Goal: Task Accomplishment & Management: Complete application form

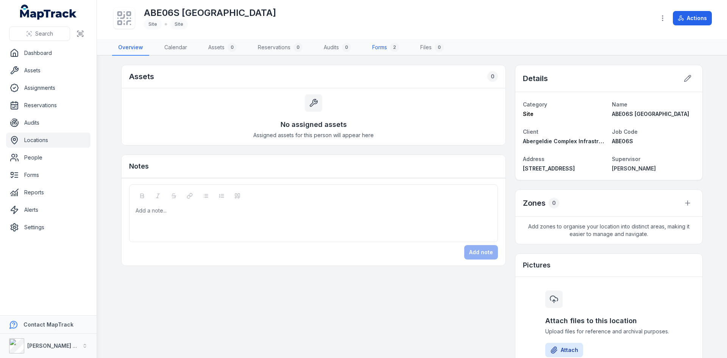
click at [389, 47] on link "Forms 2" at bounding box center [385, 48] width 39 height 16
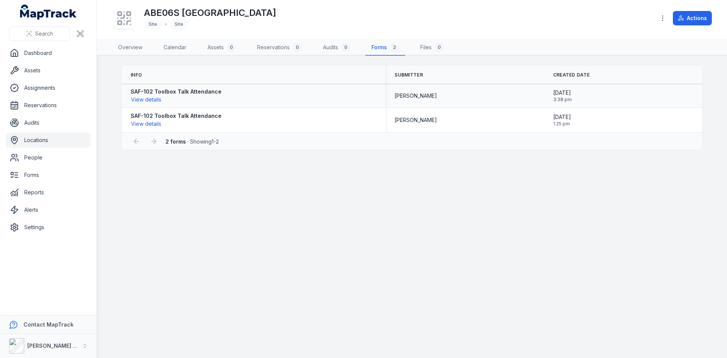
click at [229, 100] on div "SAF-102 Toolbox Talk Attendance View details" at bounding box center [254, 96] width 246 height 16
click at [135, 98] on button "View details" at bounding box center [146, 99] width 31 height 8
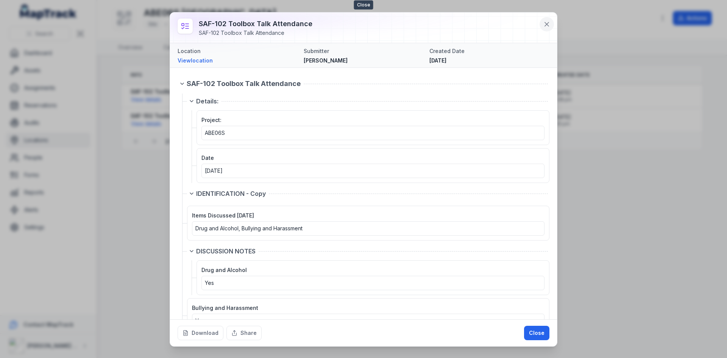
click at [551, 25] on icon at bounding box center [547, 24] width 8 height 8
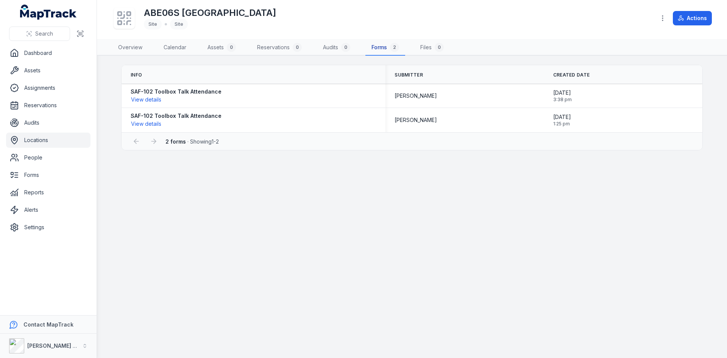
click at [377, 45] on link "Forms 2" at bounding box center [386, 48] width 40 height 16
click at [147, 100] on button "View details" at bounding box center [146, 99] width 31 height 8
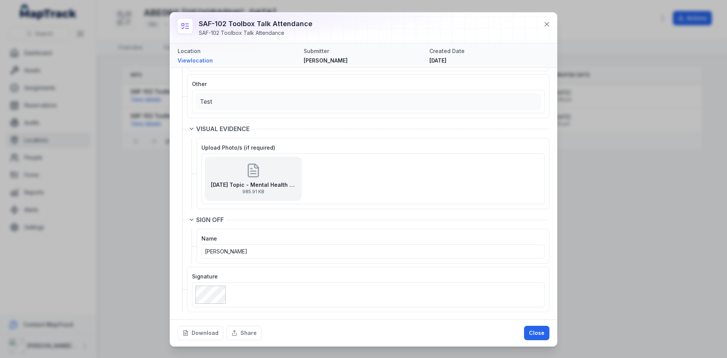
scroll to position [1285, 0]
drag, startPoint x: 546, startPoint y: 23, endPoint x: 551, endPoint y: 21, distance: 5.1
click at [546, 23] on icon at bounding box center [547, 24] width 4 height 4
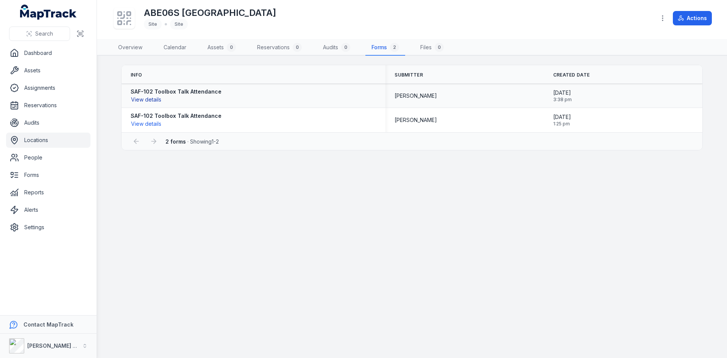
click at [153, 102] on button "View details" at bounding box center [146, 99] width 31 height 8
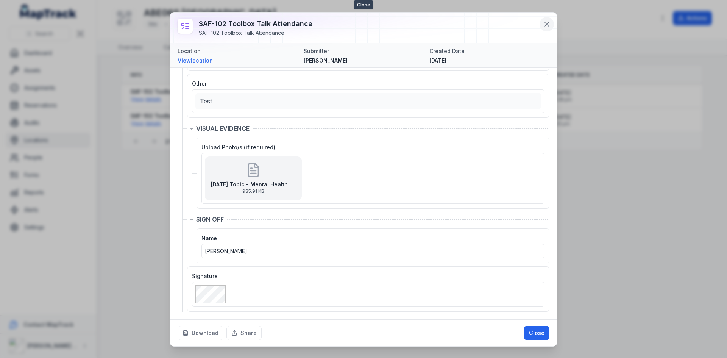
drag, startPoint x: 546, startPoint y: 28, endPoint x: 550, endPoint y: 26, distance: 4.4
click at [546, 28] on button at bounding box center [547, 24] width 14 height 14
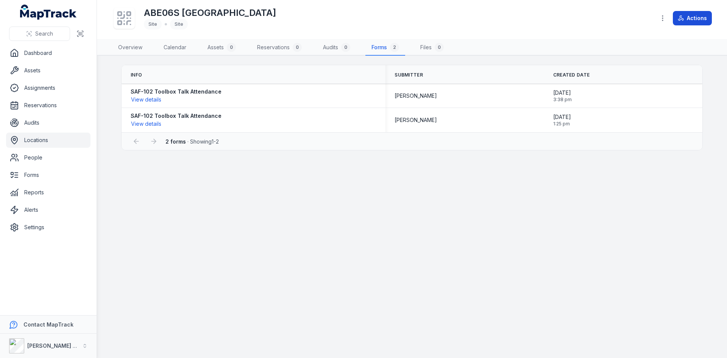
click at [684, 16] on icon at bounding box center [681, 18] width 6 height 6
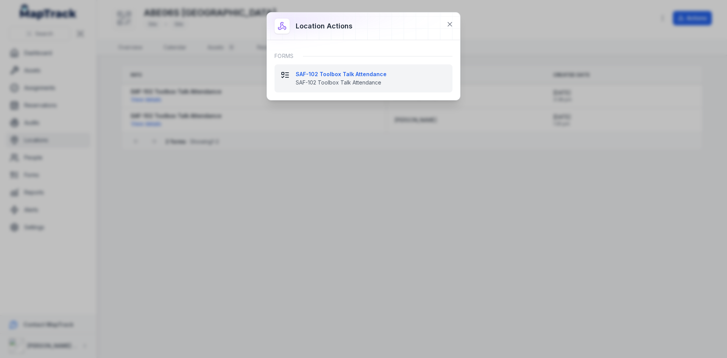
click at [320, 79] on span "SAF-102 Toolbox Talk Attendance" at bounding box center [371, 83] width 151 height 8
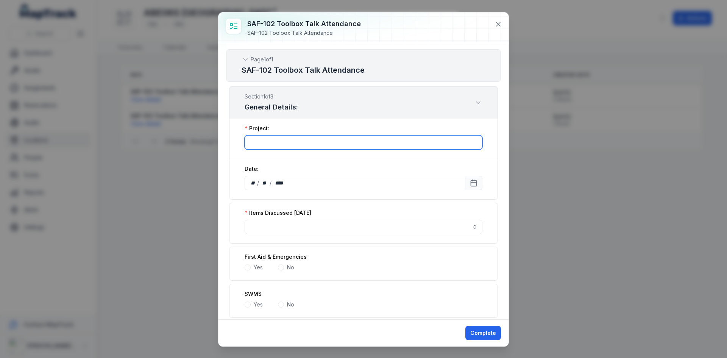
click at [321, 141] on input ":r1e3:-form-item-label" at bounding box center [364, 142] width 238 height 14
type input "******"
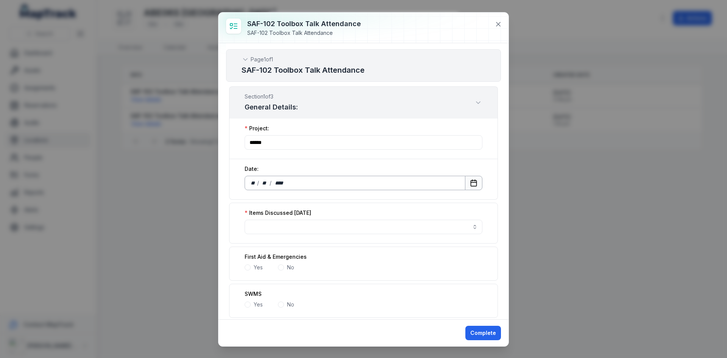
click at [470, 183] on icon "Calendar" at bounding box center [474, 183] width 8 height 8
click at [496, 22] on icon at bounding box center [499, 24] width 8 height 8
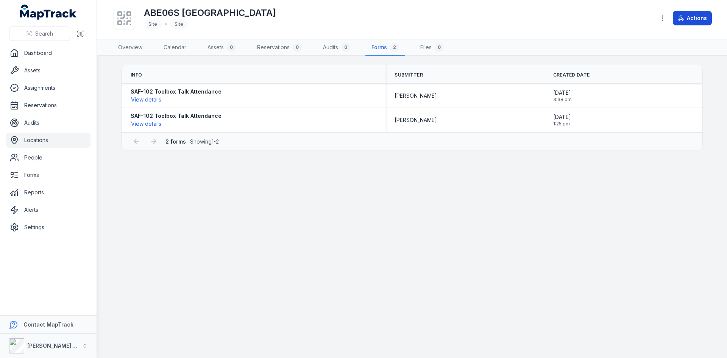
click at [702, 22] on button "Actions" at bounding box center [692, 18] width 39 height 14
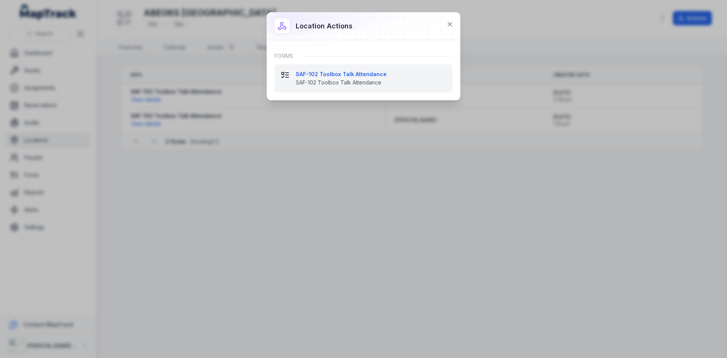
click at [380, 76] on strong "SAF-102 Toolbox Talk Attendance" at bounding box center [371, 74] width 151 height 8
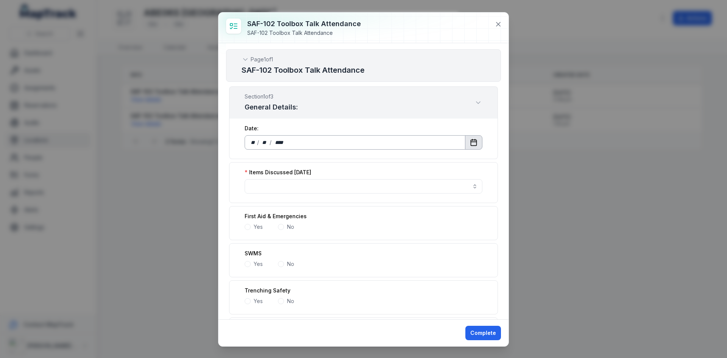
click at [465, 138] on button "Calendar" at bounding box center [473, 142] width 17 height 14
click at [352, 189] on button "button" at bounding box center [364, 186] width 238 height 14
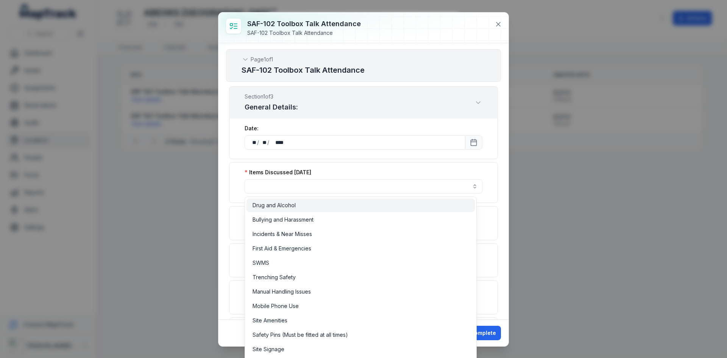
click at [335, 199] on div "Drug and Alcohol" at bounding box center [361, 206] width 228 height 14
click at [303, 233] on span "Incidents & Near Misses" at bounding box center [282, 234] width 59 height 8
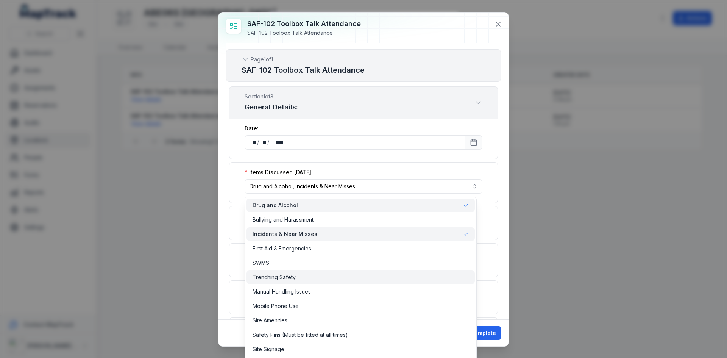
click at [286, 273] on div "Trenching Safety" at bounding box center [361, 278] width 228 height 14
click at [270, 262] on div "SWMS" at bounding box center [361, 263] width 216 height 8
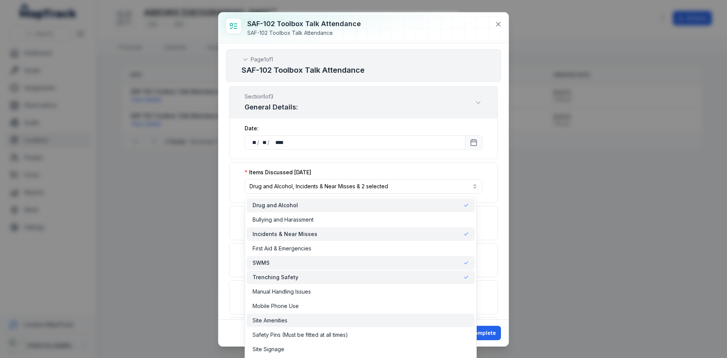
click at [269, 314] on div "Site Amenities" at bounding box center [361, 321] width 228 height 14
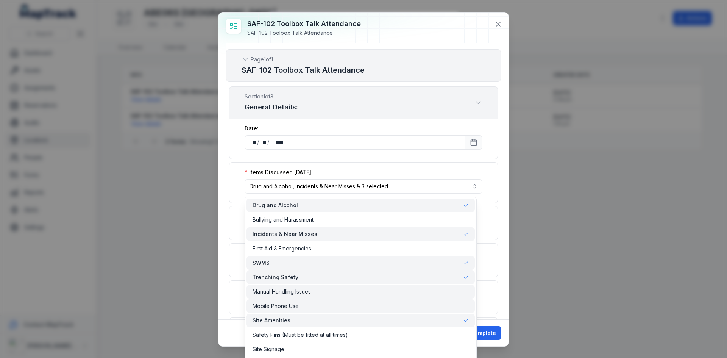
drag, startPoint x: 269, startPoint y: 302, endPoint x: 283, endPoint y: 293, distance: 16.4
click at [273, 300] on div "Mobile Phone Use" at bounding box center [361, 306] width 228 height 14
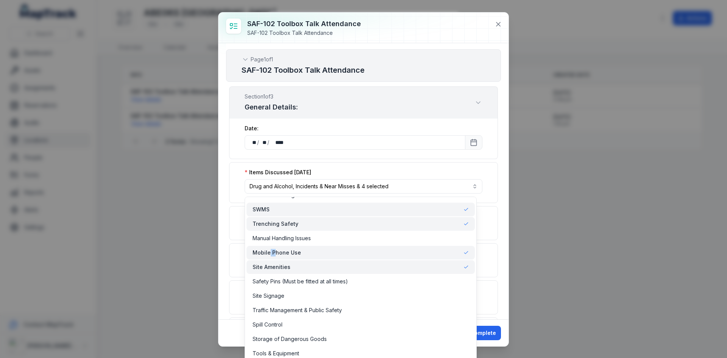
scroll to position [114, 0]
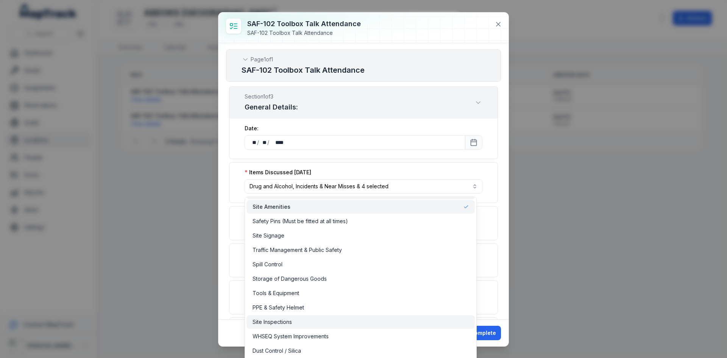
click at [287, 325] on span "Site Inspections" at bounding box center [272, 322] width 39 height 8
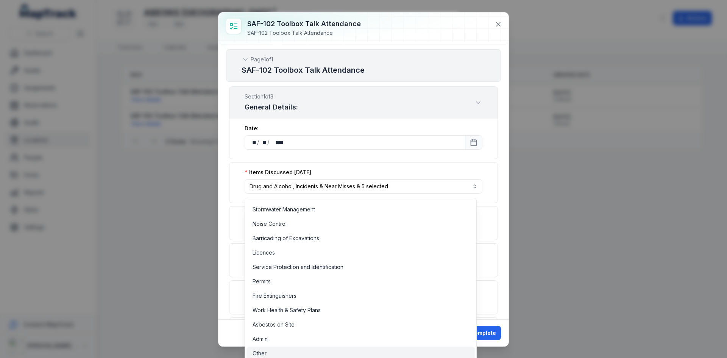
scroll to position [1, 0]
click at [266, 351] on span "Other" at bounding box center [260, 353] width 14 height 8
click at [498, 199] on div "**********" at bounding box center [364, 181] width 290 height 276
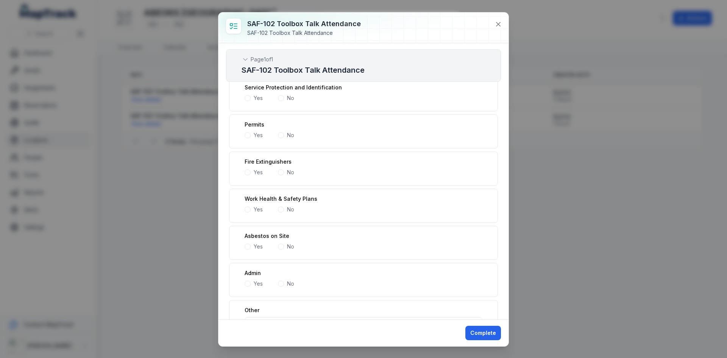
scroll to position [985, 0]
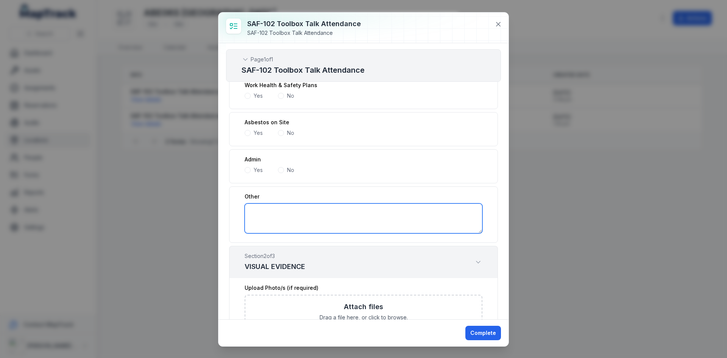
click at [335, 225] on textarea ":r256:-form-item-label" at bounding box center [364, 218] width 238 height 30
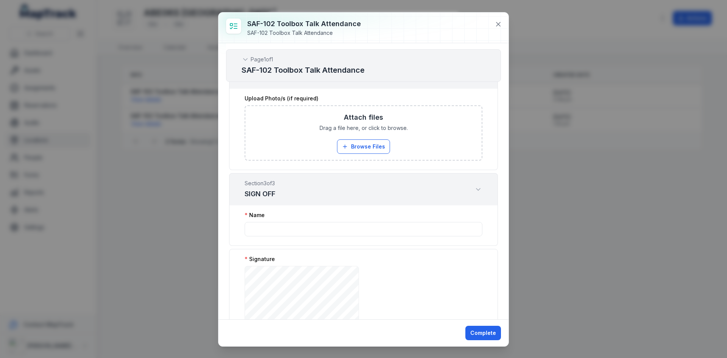
scroll to position [1023, 0]
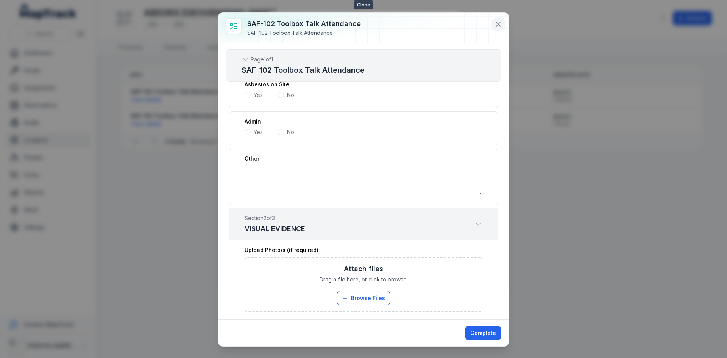
click at [495, 22] on icon at bounding box center [499, 24] width 8 height 8
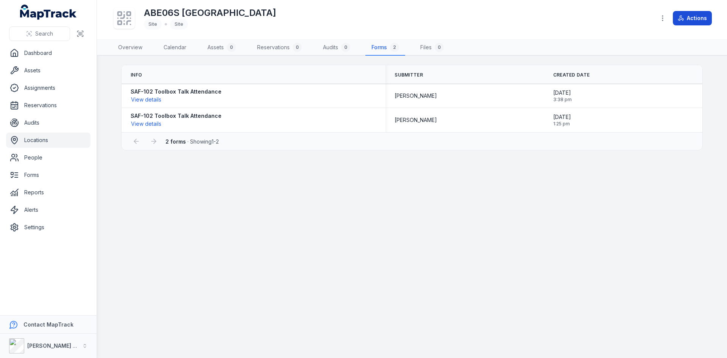
click at [686, 22] on button "Actions" at bounding box center [692, 18] width 39 height 14
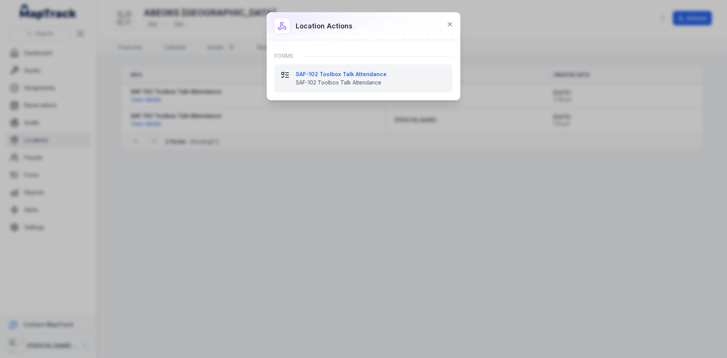
click at [363, 79] on span "SAF-102 Toolbox Talk Attendance" at bounding box center [371, 83] width 151 height 8
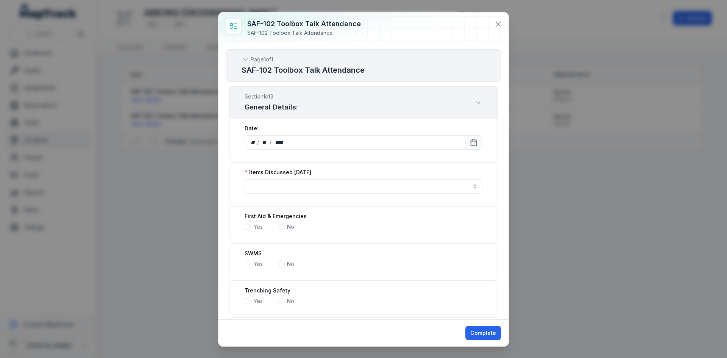
scroll to position [38, 0]
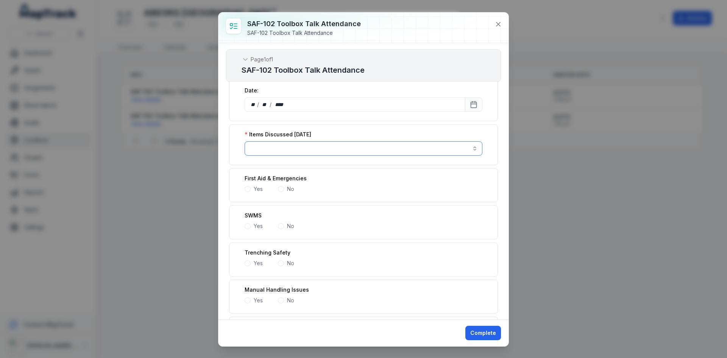
click at [334, 148] on button "button" at bounding box center [364, 148] width 238 height 14
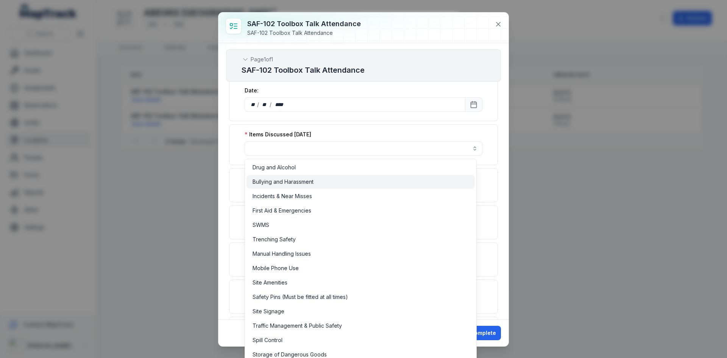
click at [322, 175] on div "Bullying and Harassment" at bounding box center [361, 182] width 228 height 14
click at [312, 198] on span "Incidents & Near Misses" at bounding box center [282, 196] width 59 height 8
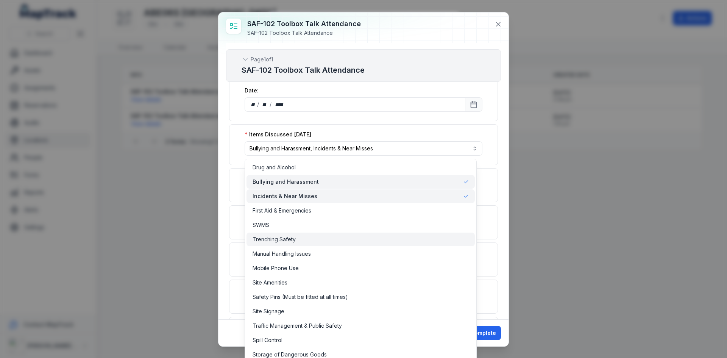
click at [298, 241] on div "Trenching Safety" at bounding box center [361, 240] width 216 height 8
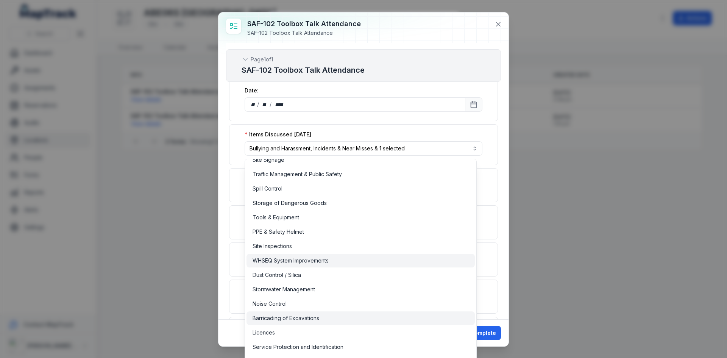
scroll to position [233, 0]
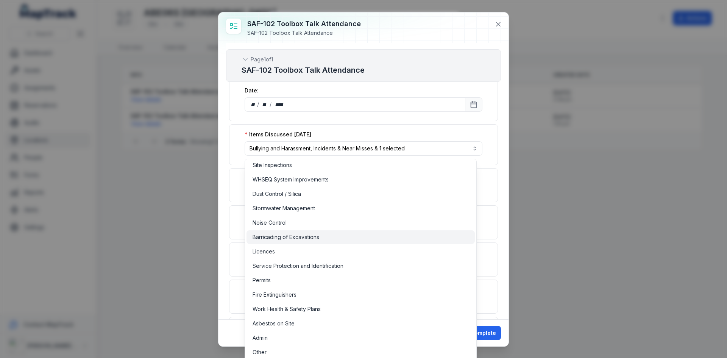
click at [302, 238] on span "Barricading of Excavations" at bounding box center [286, 237] width 67 height 8
click at [265, 355] on span "Other" at bounding box center [260, 353] width 14 height 8
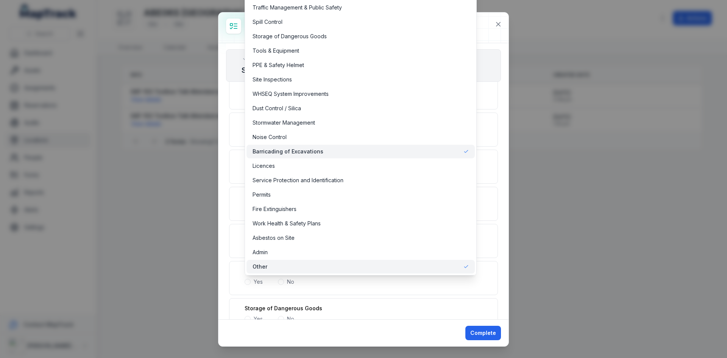
scroll to position [77, 0]
click at [496, 158] on div "**********" at bounding box center [364, 181] width 290 height 276
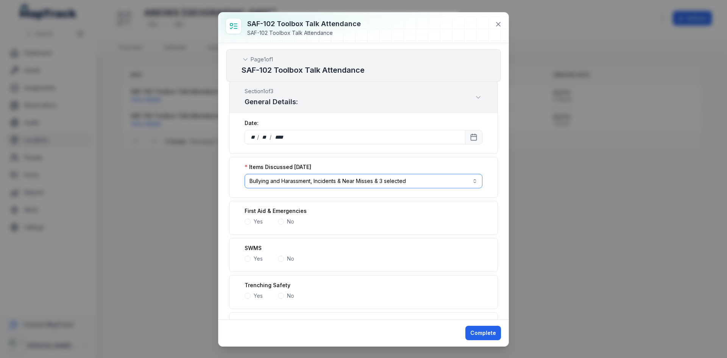
click at [418, 181] on button "**********" at bounding box center [364, 181] width 238 height 14
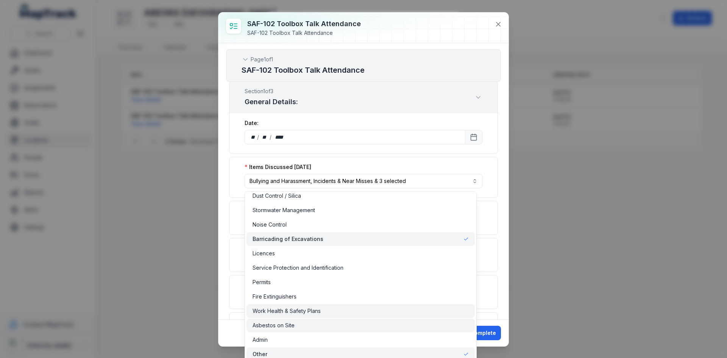
scroll to position [265, 0]
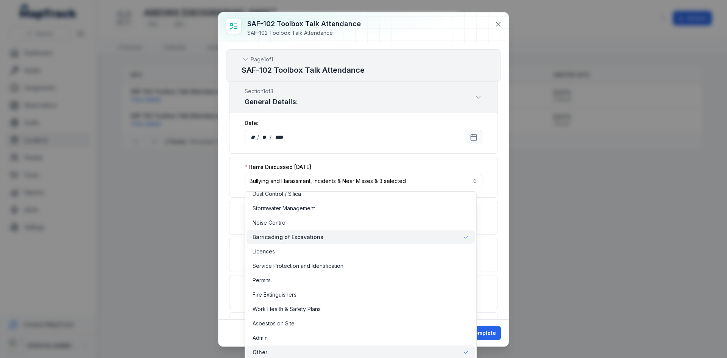
click at [292, 349] on div "Other" at bounding box center [361, 353] width 216 height 8
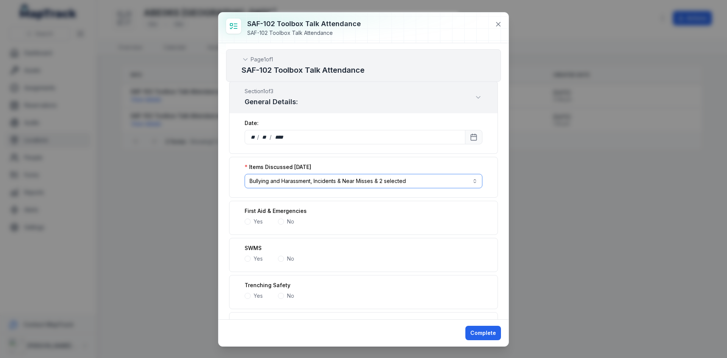
scroll to position [0, 0]
click at [429, 179] on button "**********" at bounding box center [364, 181] width 238 height 14
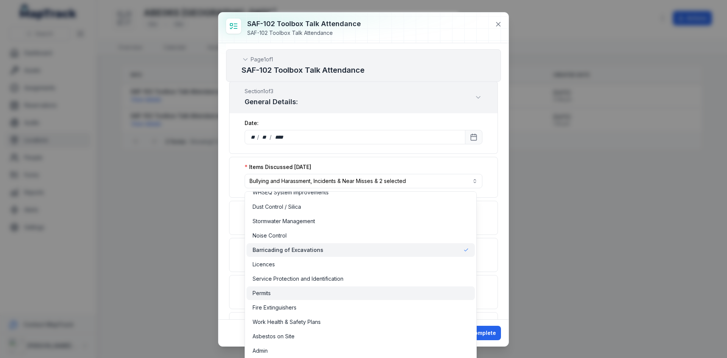
scroll to position [265, 0]
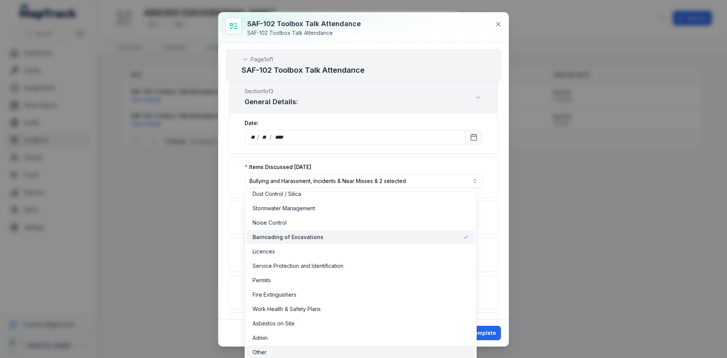
click at [310, 350] on div "Other" at bounding box center [361, 353] width 216 height 8
click at [487, 167] on div "**********" at bounding box center [363, 177] width 269 height 41
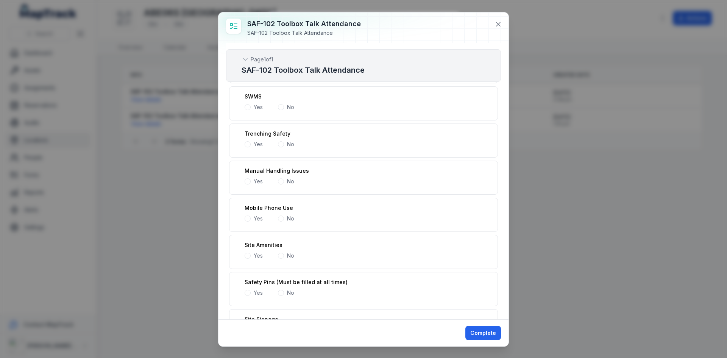
scroll to position [0, 0]
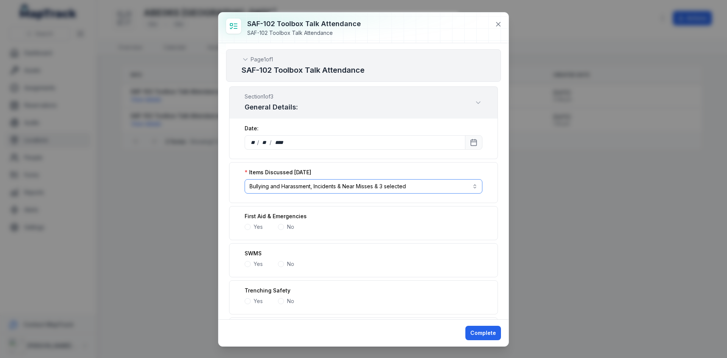
click at [448, 188] on button "**********" at bounding box center [364, 186] width 238 height 14
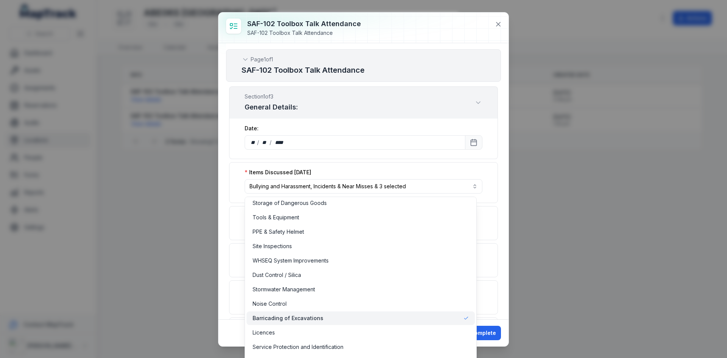
scroll to position [271, 0]
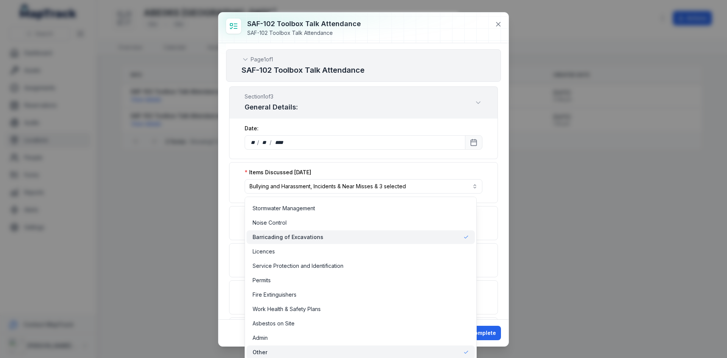
click at [496, 184] on div "**********" at bounding box center [364, 181] width 290 height 276
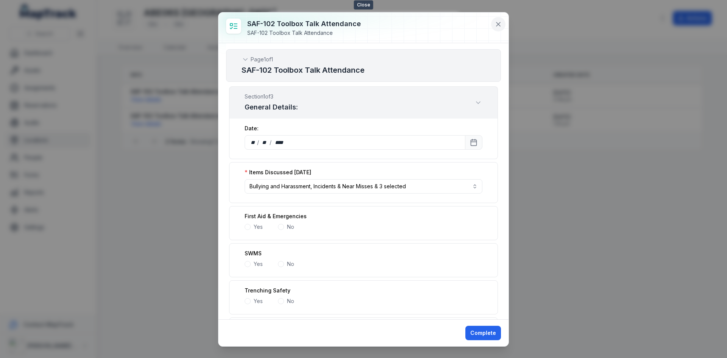
click at [494, 24] on button at bounding box center [498, 24] width 14 height 14
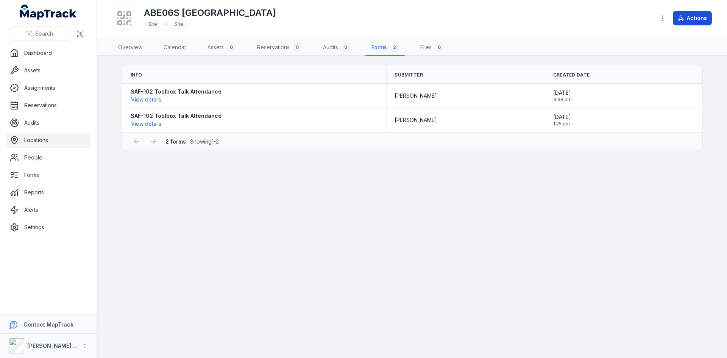
click at [696, 18] on button "Actions" at bounding box center [692, 18] width 39 height 14
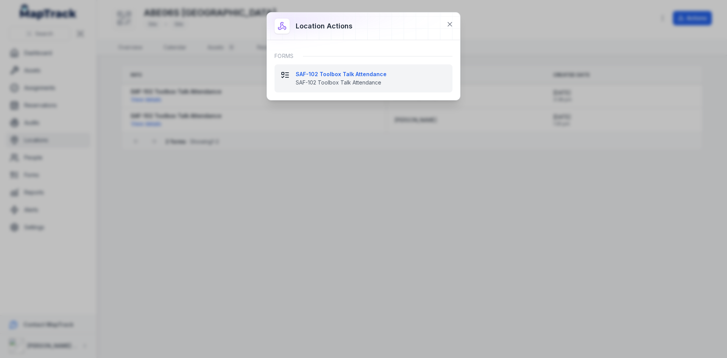
click at [327, 78] on strong "SAF-102 Toolbox Talk Attendance" at bounding box center [371, 74] width 151 height 8
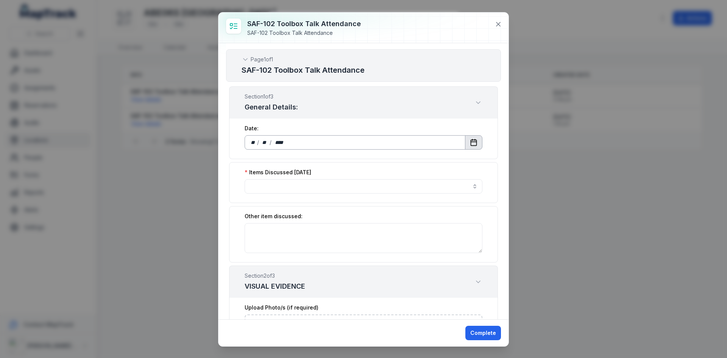
click at [465, 138] on button "Calendar" at bounding box center [473, 142] width 17 height 14
click at [292, 187] on button "button" at bounding box center [364, 186] width 238 height 14
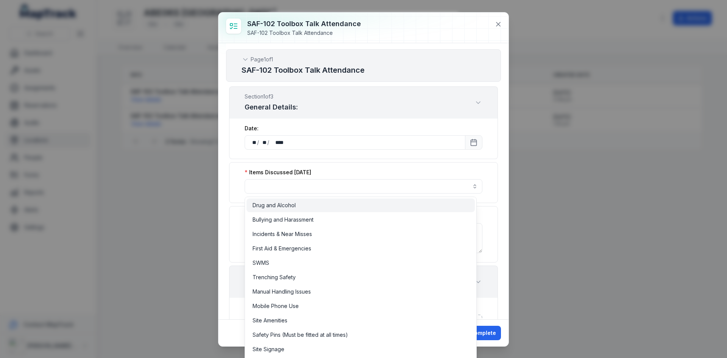
click at [280, 209] on div "Drug and Alcohol" at bounding box center [361, 206] width 228 height 14
click at [277, 249] on span "First Aid & Emergencies" at bounding box center [282, 249] width 59 height 8
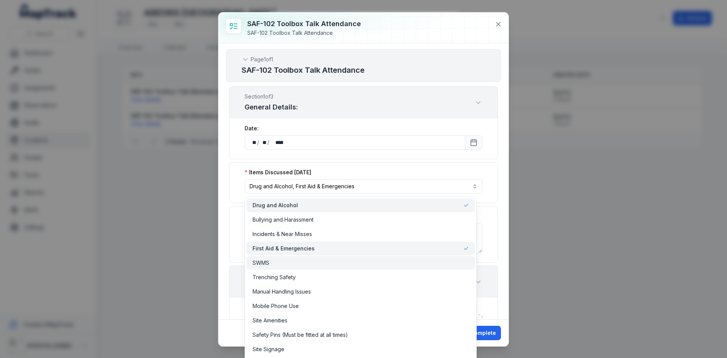
click at [268, 267] on div "SWMS" at bounding box center [361, 263] width 228 height 14
click at [271, 303] on span "Mobile Phone Use" at bounding box center [276, 306] width 46 height 8
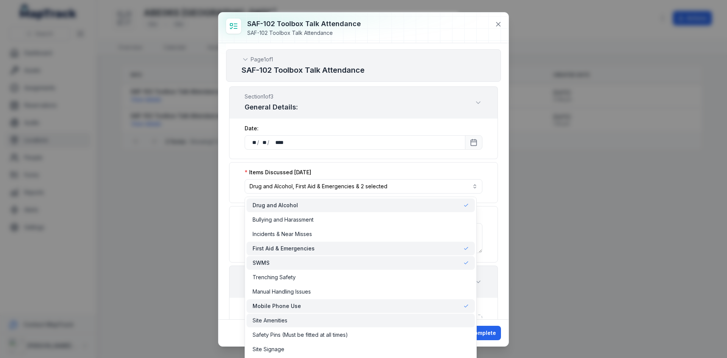
click at [265, 321] on span "Site Amenities" at bounding box center [270, 321] width 35 height 8
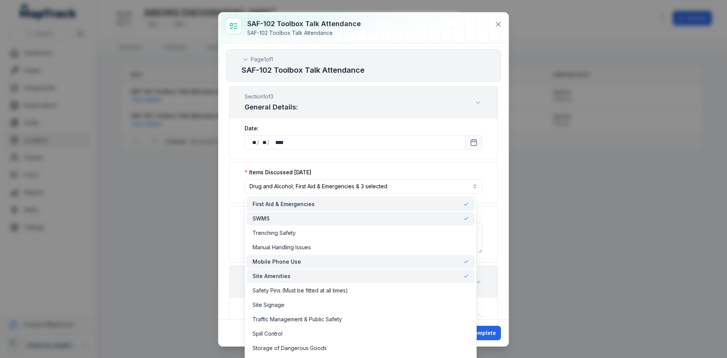
scroll to position [76, 0]
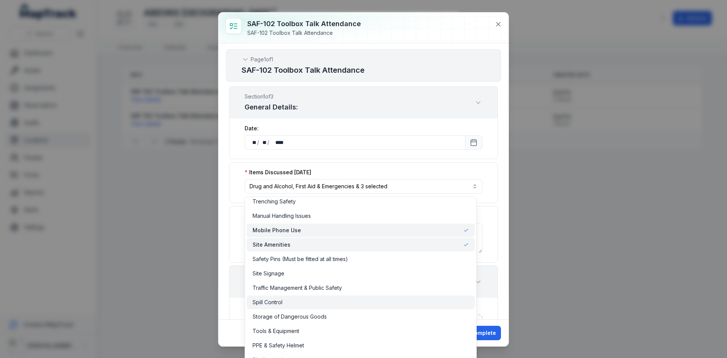
click at [269, 302] on span "Spill Control" at bounding box center [268, 303] width 30 height 8
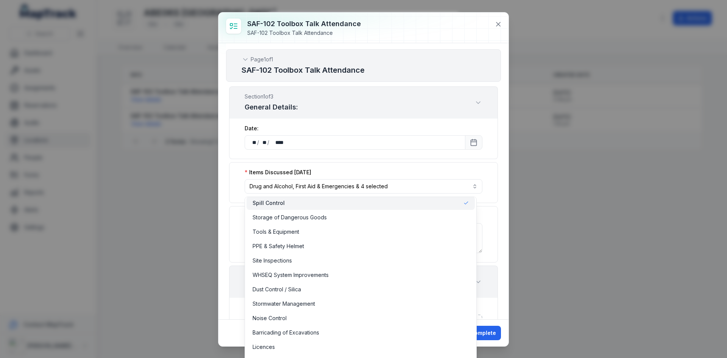
scroll to position [189, 0]
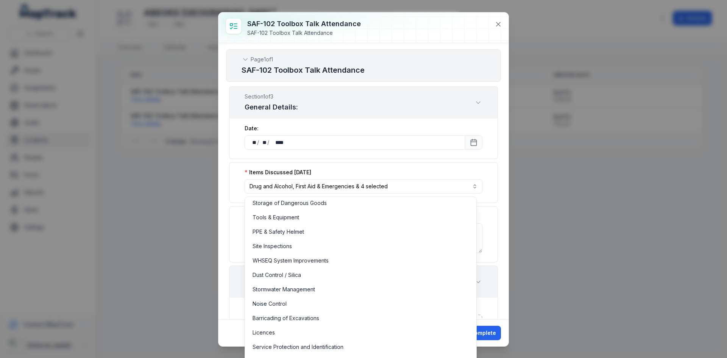
click at [230, 189] on div "**********" at bounding box center [363, 182] width 269 height 41
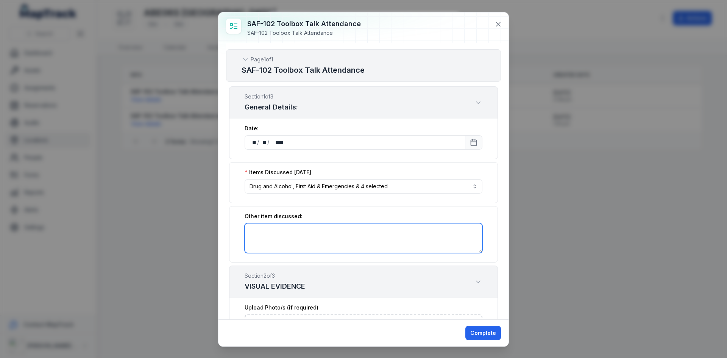
click at [278, 236] on textarea ":r32g:-form-item-label" at bounding box center [364, 238] width 238 height 30
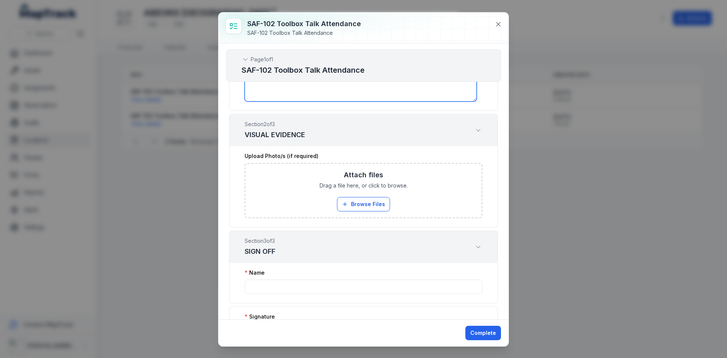
type textarea "****"
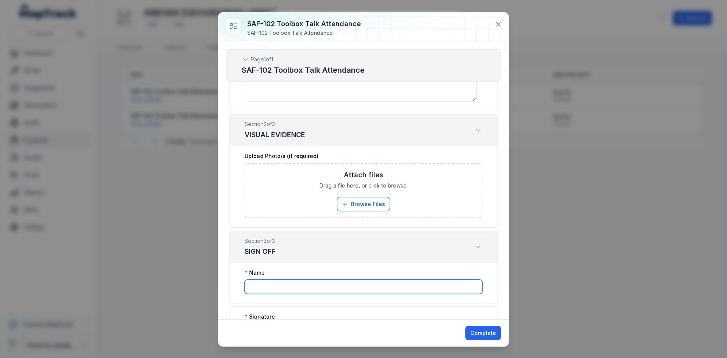
click at [416, 290] on input ":r32i:-form-item-label" at bounding box center [364, 287] width 238 height 14
type input "**********"
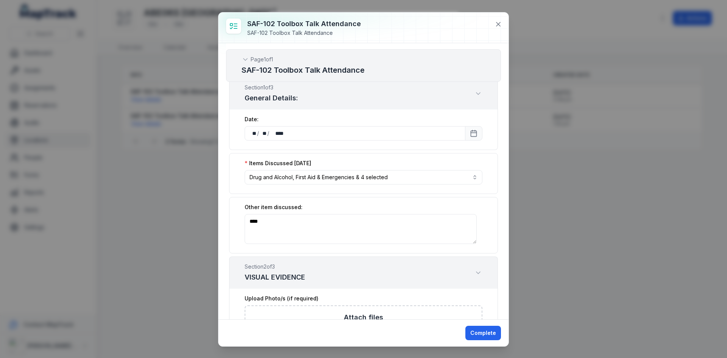
scroll to position [0, 0]
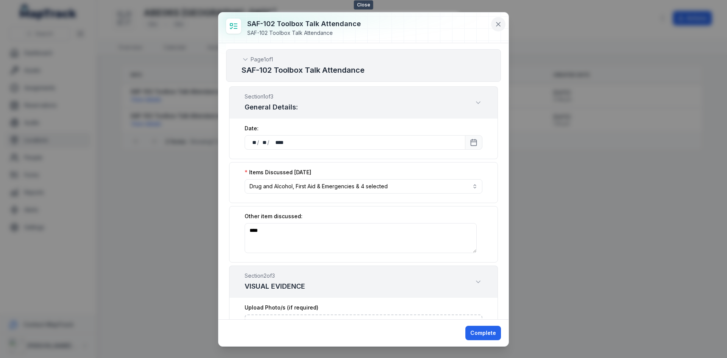
click at [503, 28] on button at bounding box center [498, 24] width 14 height 14
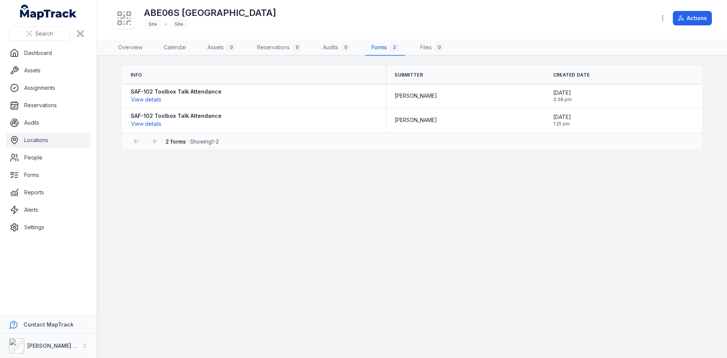
click at [345, 245] on main "Info Submitter Created Date SAF-102 Toolbox Talk Attendance View details Cindy …" at bounding box center [412, 207] width 630 height 302
click at [386, 51] on link "Forms 2" at bounding box center [386, 48] width 40 height 16
click at [383, 48] on link "Forms 2" at bounding box center [386, 48] width 40 height 16
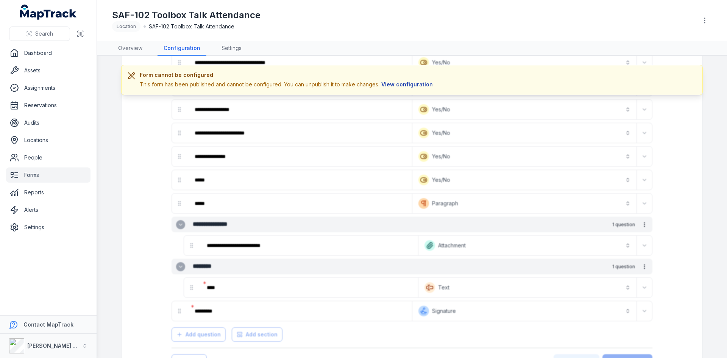
click at [406, 83] on button "View configuration" at bounding box center [407, 84] width 55 height 8
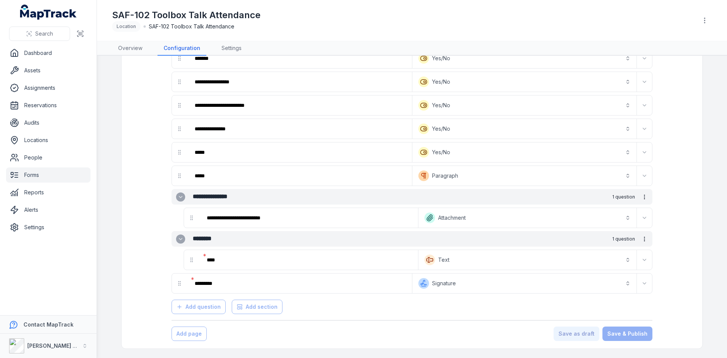
scroll to position [803, 0]
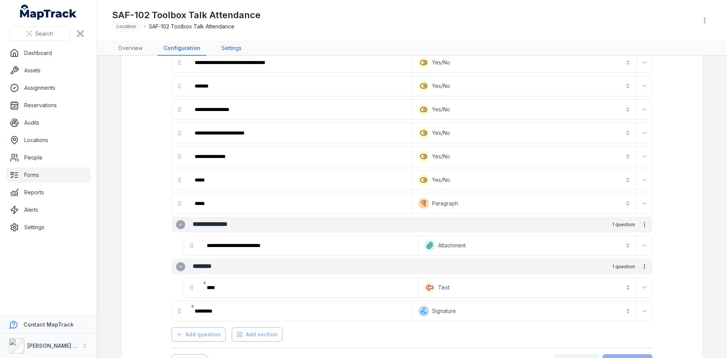
click at [233, 45] on link "Settings" at bounding box center [232, 48] width 32 height 14
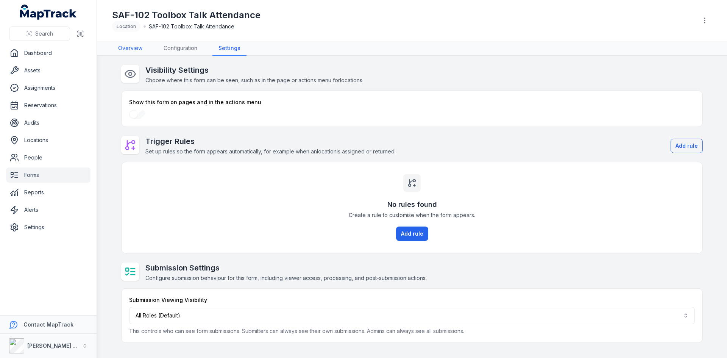
click at [124, 46] on link "Overview" at bounding box center [130, 48] width 36 height 14
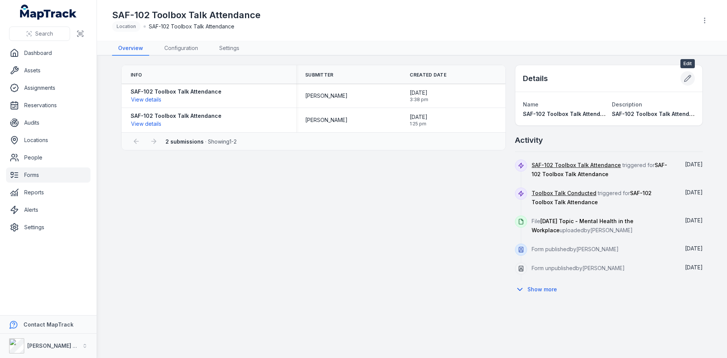
click at [688, 81] on icon at bounding box center [688, 79] width 8 height 8
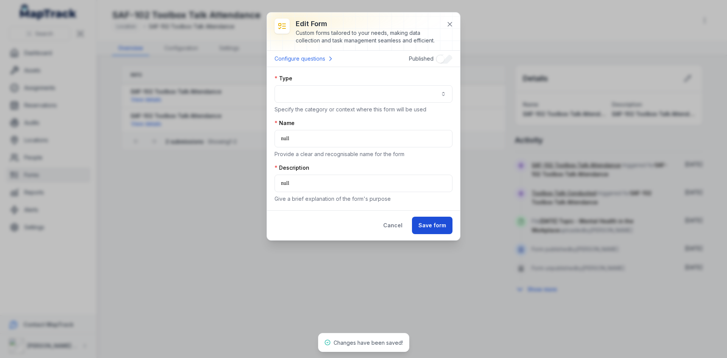
click at [427, 225] on button "Save form" at bounding box center [432, 225] width 41 height 17
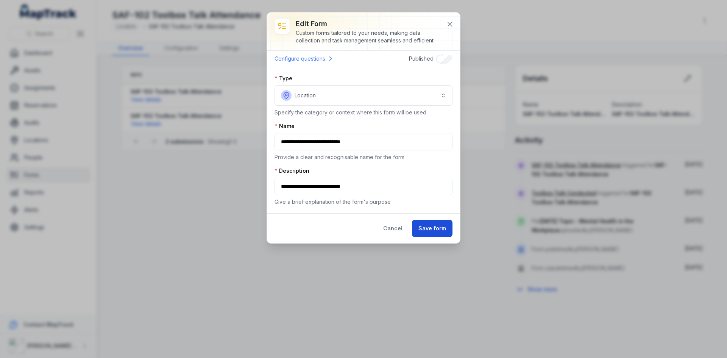
click at [427, 228] on button "Save form" at bounding box center [432, 228] width 41 height 17
